Goal: Information Seeking & Learning: Learn about a topic

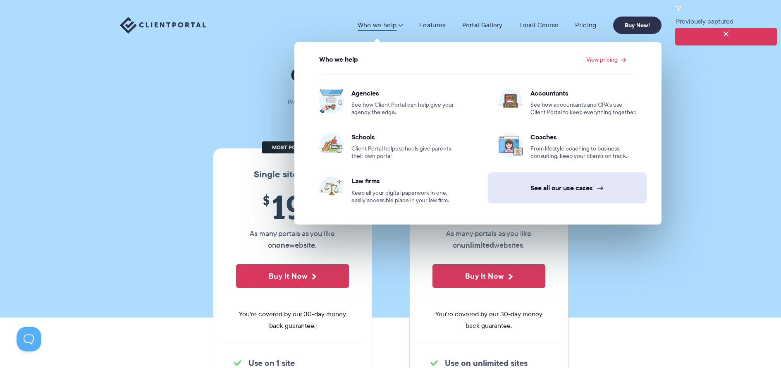
click at [552, 186] on link "See all our use cases →" at bounding box center [568, 187] width 158 height 31
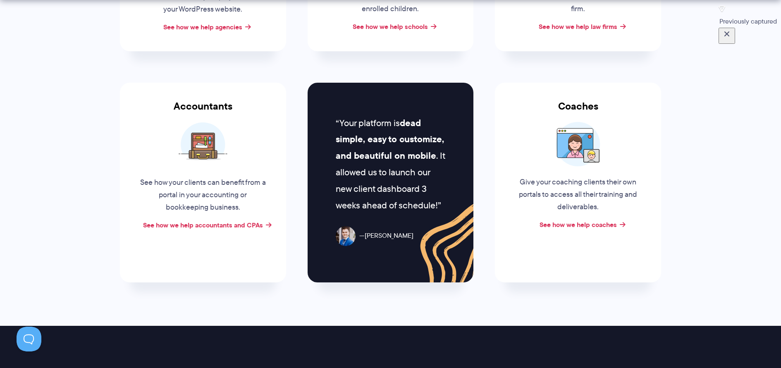
scroll to position [307, 0]
click at [183, 225] on link "See how we help accountants and CPAs" at bounding box center [203, 225] width 120 height 10
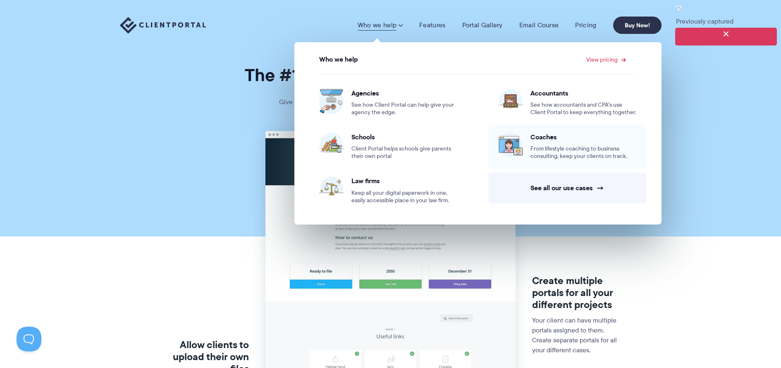
click at [548, 138] on span "Coaches" at bounding box center [584, 137] width 106 height 8
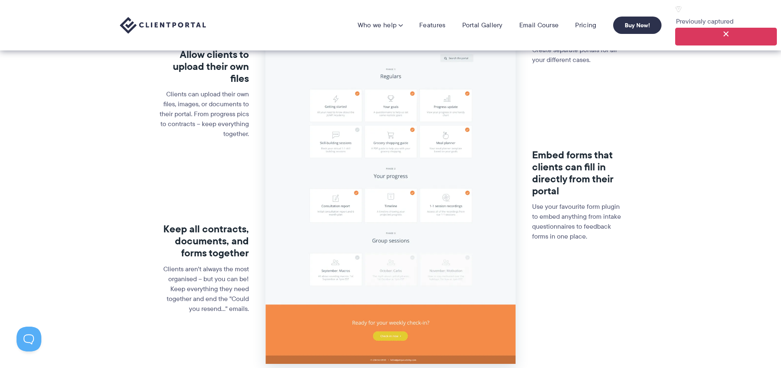
scroll to position [213, 0]
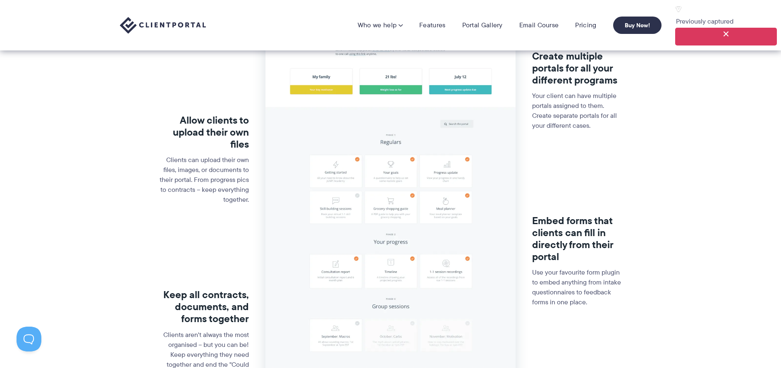
click at [357, 229] on img at bounding box center [391, 168] width 250 height 523
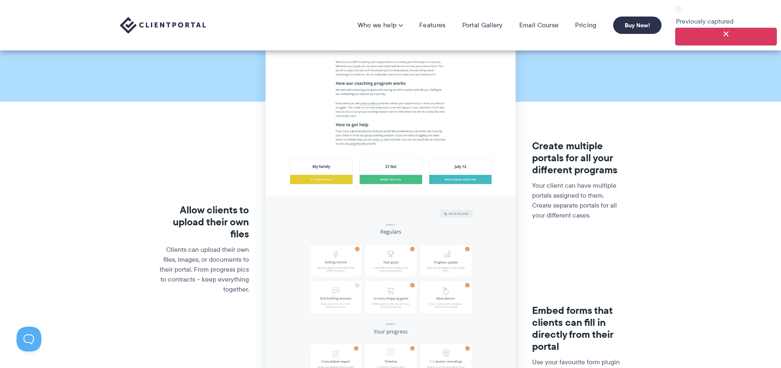
scroll to position [0, 0]
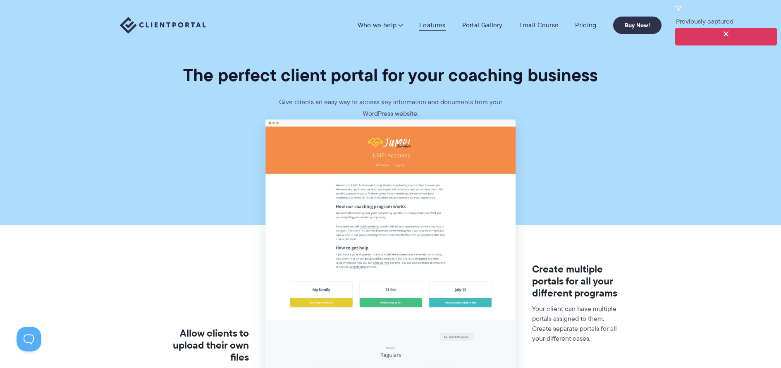
click at [441, 21] on link "Features" at bounding box center [432, 25] width 26 height 8
click at [437, 25] on link "Features" at bounding box center [432, 25] width 26 height 8
